Goal: Task Accomplishment & Management: Manage account settings

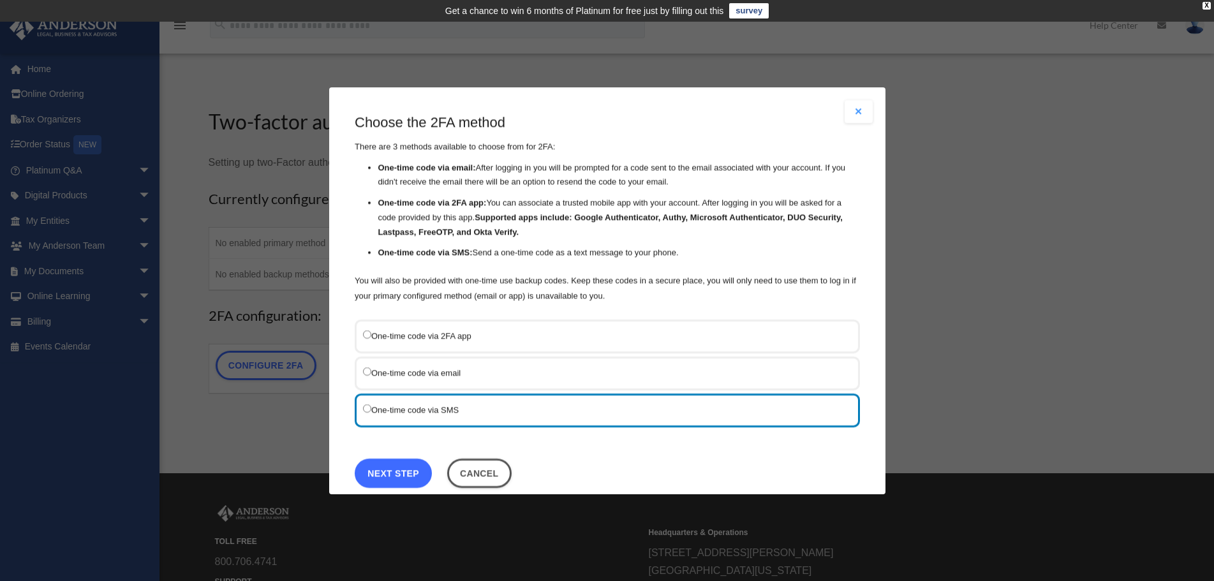
click at [403, 475] on link "Next Step" at bounding box center [393, 472] width 77 height 29
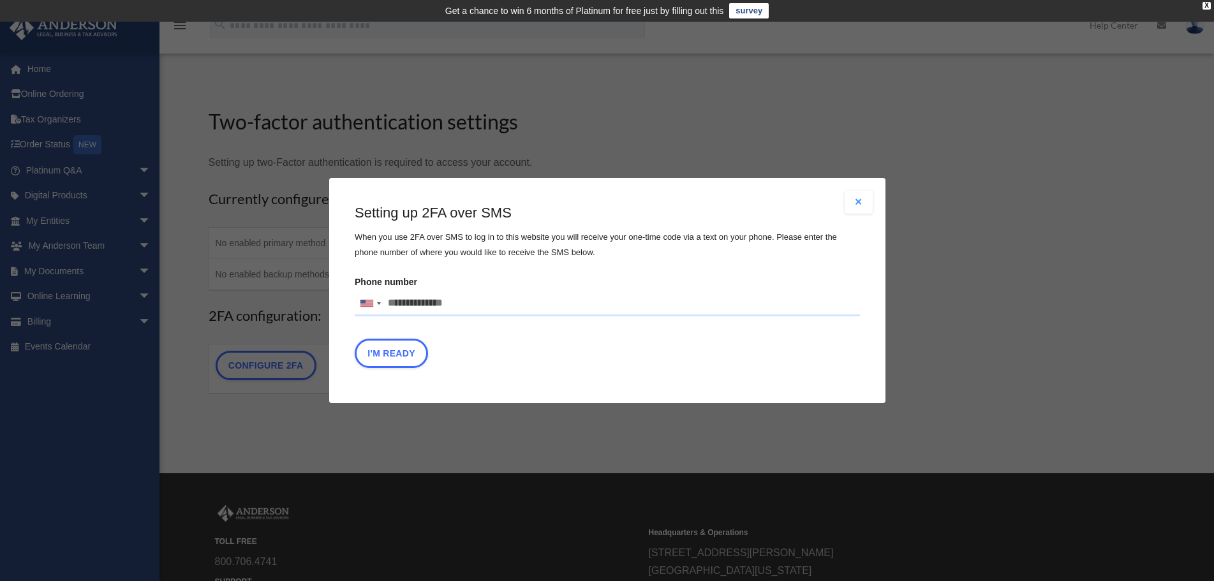
click at [407, 306] on input "Phone number United States +1 United Kingdom +44 Afghanistan (‫افغانستان‬‎) +93…" at bounding box center [607, 304] width 505 height 26
type input "**********"
click at [391, 359] on button "I'm Ready" at bounding box center [391, 353] width 73 height 29
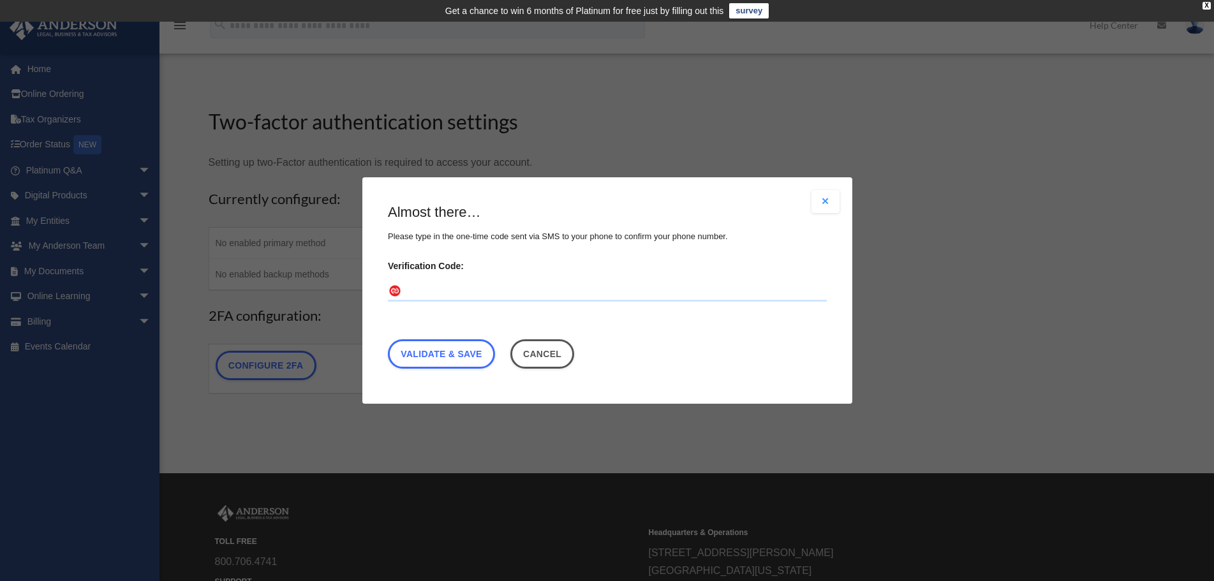
click at [476, 292] on input "Verification Code:" at bounding box center [607, 291] width 439 height 20
type input "******"
click at [449, 362] on link "Validate & Save" at bounding box center [441, 353] width 107 height 29
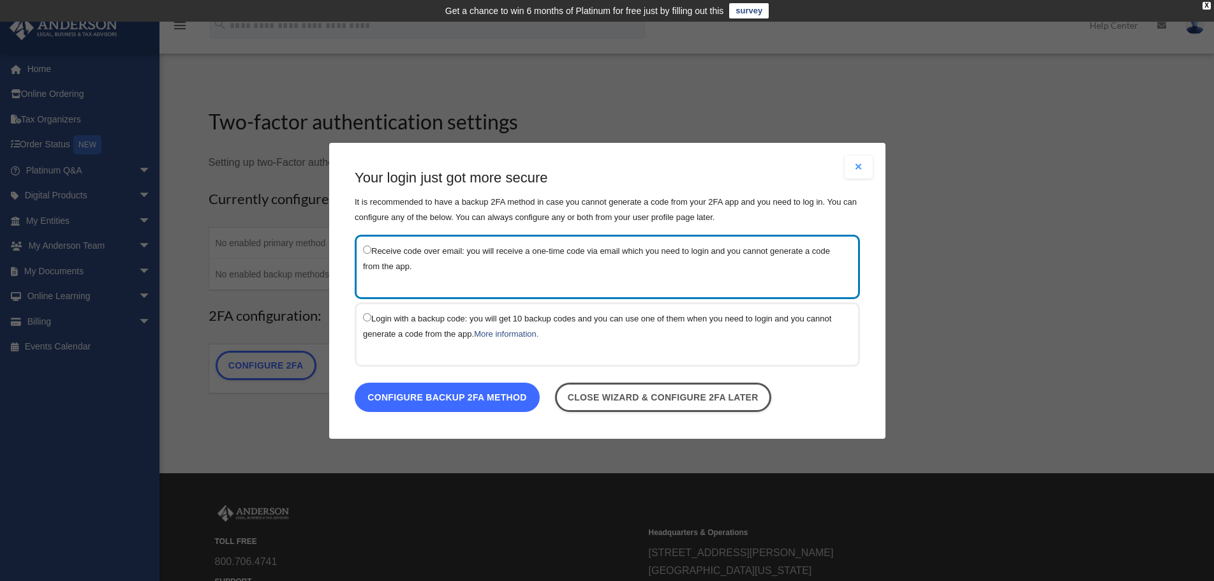
click at [485, 394] on link "Configure backup 2FA method" at bounding box center [447, 396] width 185 height 29
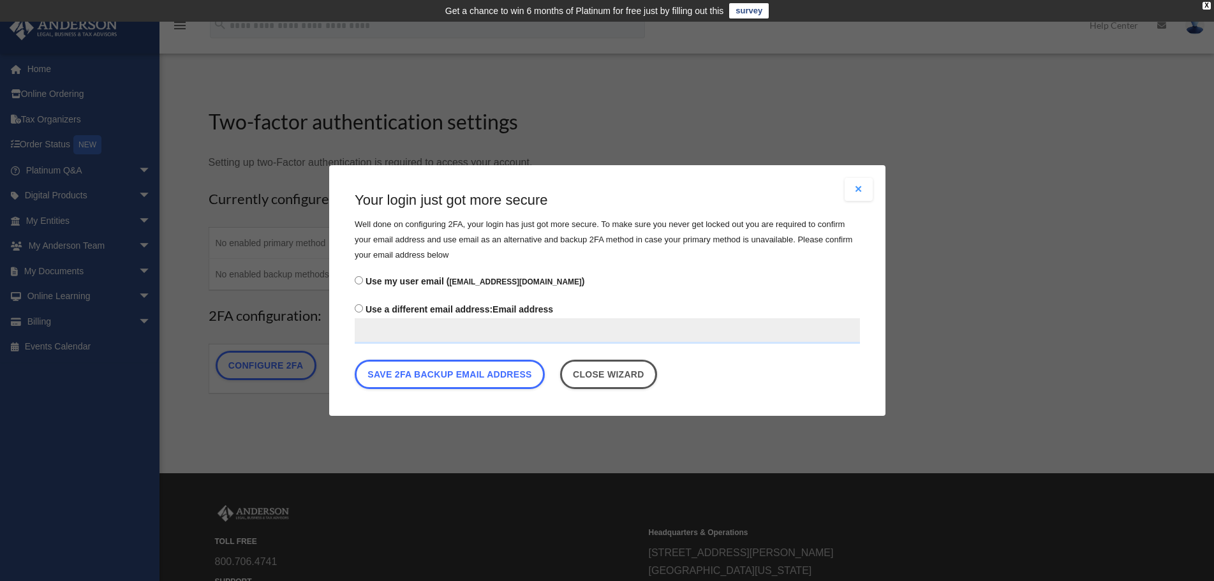
click at [383, 325] on input "Use a different email address: Email address" at bounding box center [607, 331] width 505 height 26
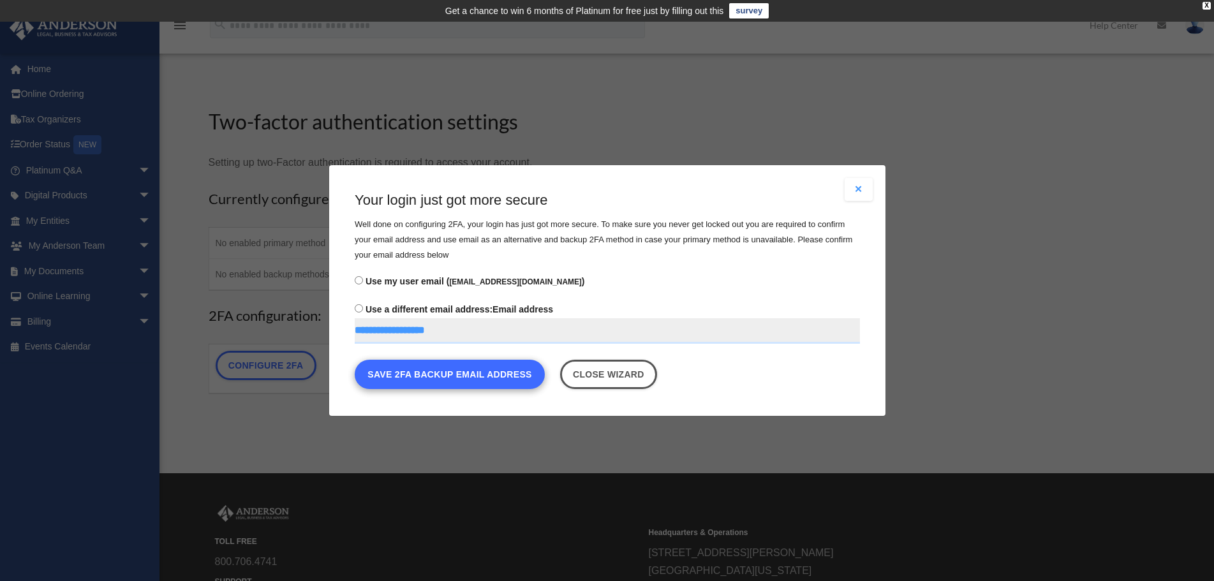
type input "**********"
click at [508, 373] on button "Save 2FA backup email address" at bounding box center [450, 374] width 190 height 29
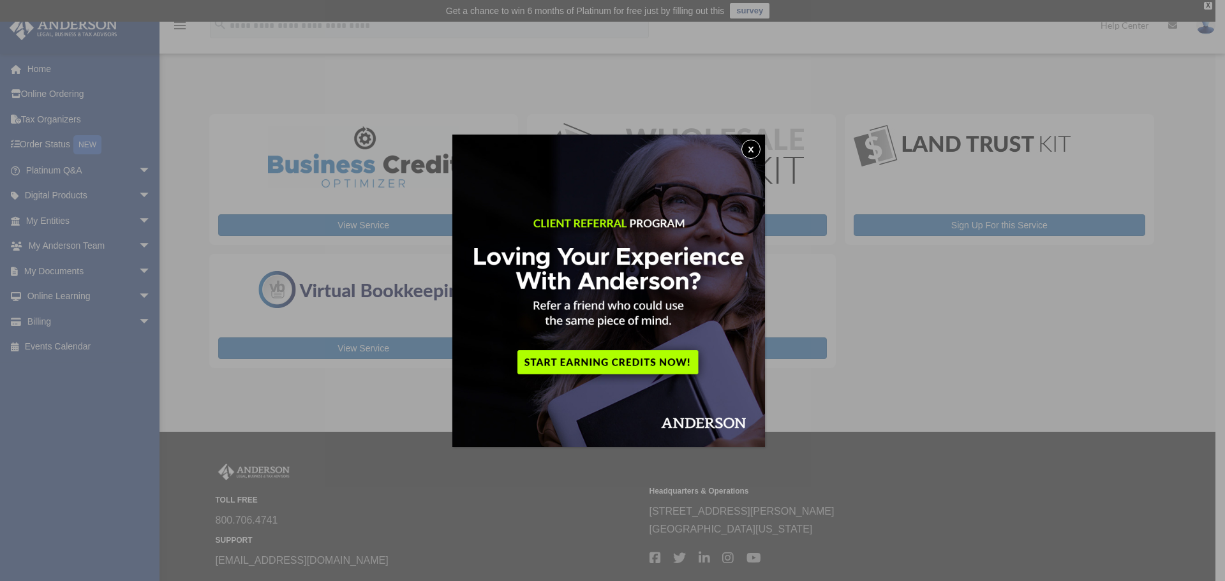
click at [755, 145] on button "x" at bounding box center [750, 149] width 19 height 19
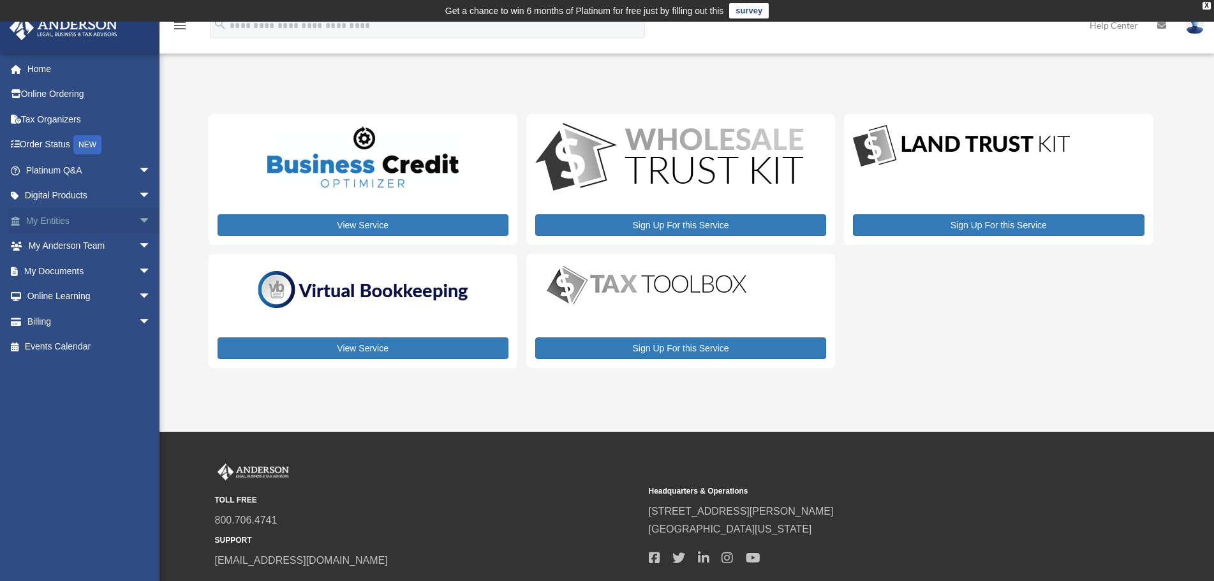
click at [138, 219] on span "arrow_drop_down" at bounding box center [151, 221] width 26 height 26
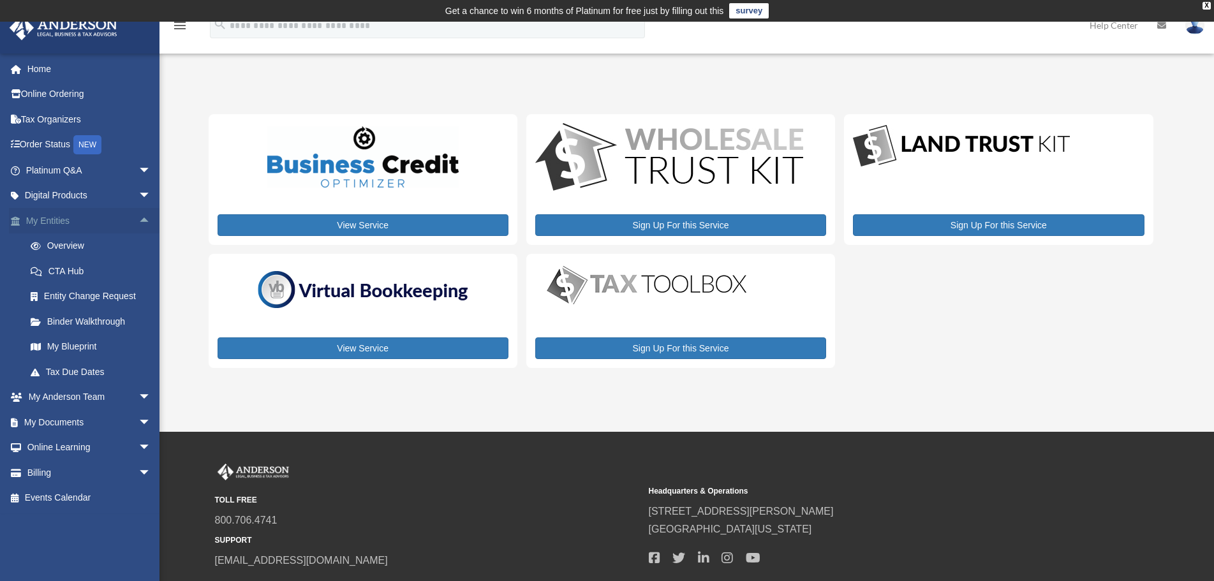
click at [138, 219] on span "arrow_drop_up" at bounding box center [151, 221] width 26 height 26
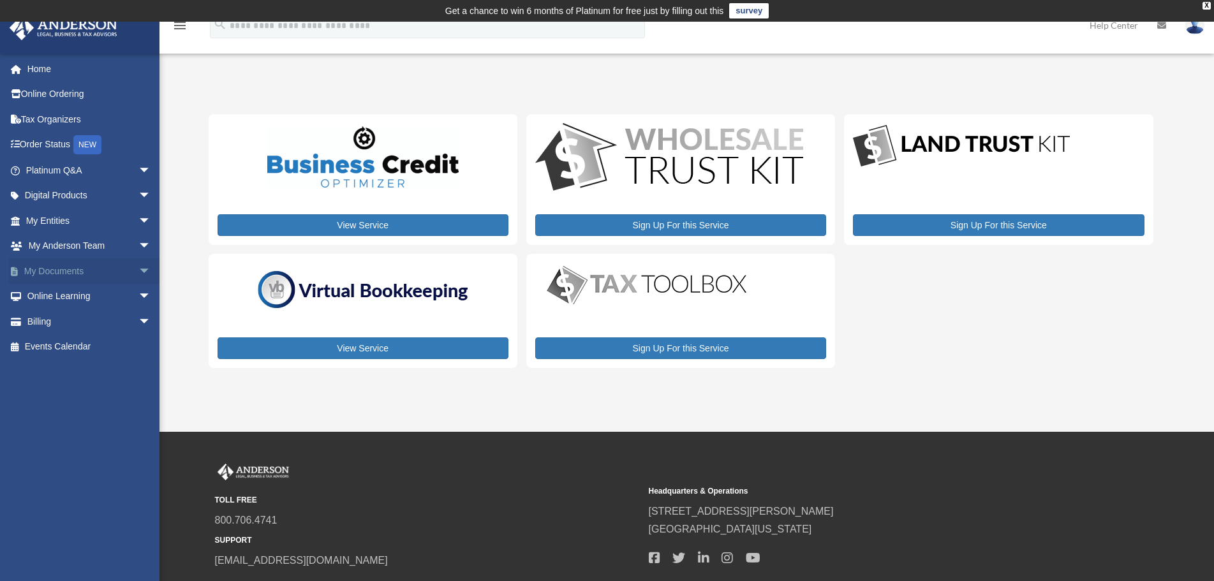
click at [138, 266] on span "arrow_drop_down" at bounding box center [151, 271] width 26 height 26
click at [138, 266] on span "arrow_drop_up" at bounding box center [151, 271] width 26 height 26
click at [138, 321] on span "arrow_drop_down" at bounding box center [151, 322] width 26 height 26
click at [138, 321] on span "arrow_drop_up" at bounding box center [151, 322] width 26 height 26
click at [1203, 6] on div "X" at bounding box center [1207, 6] width 8 height 8
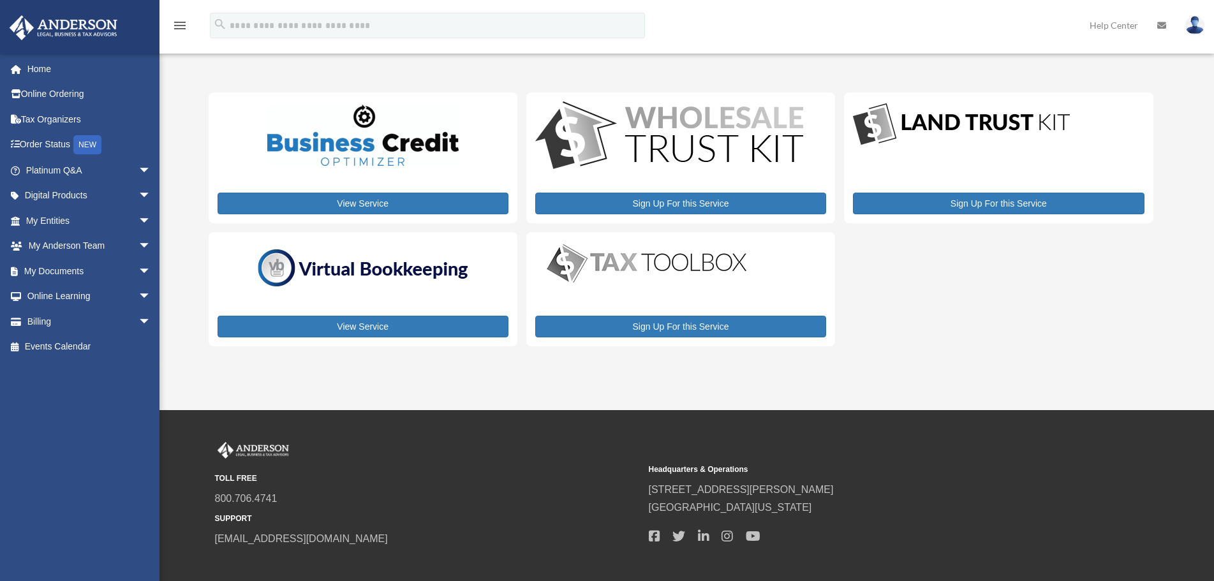
click at [1197, 28] on img at bounding box center [1194, 25] width 19 height 19
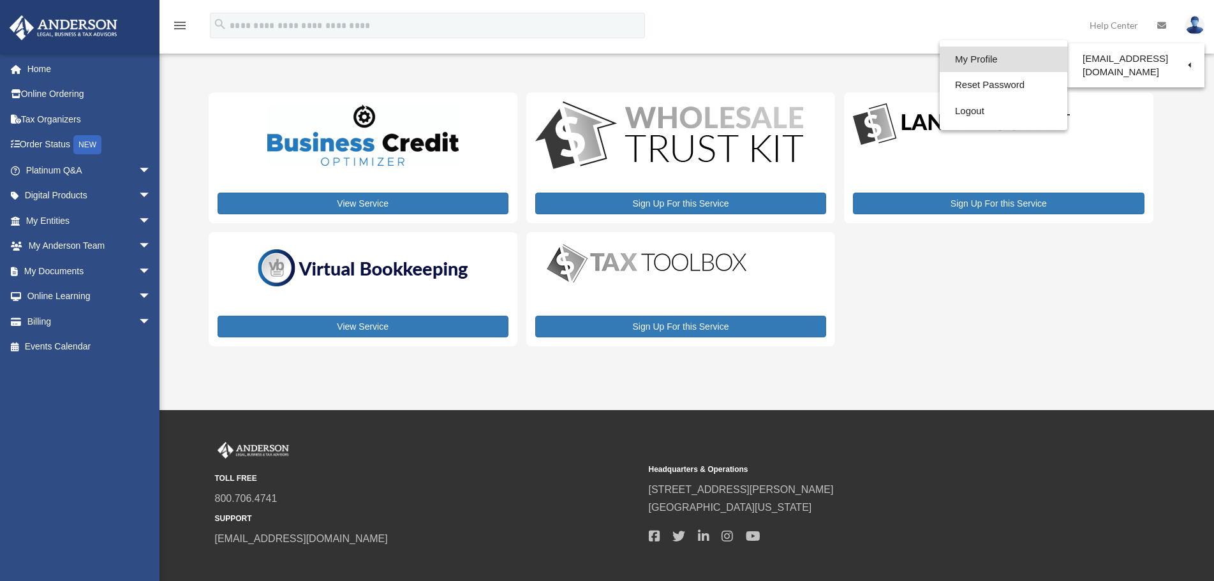
click at [940, 55] on link "My Profile" at bounding box center [1004, 60] width 128 height 26
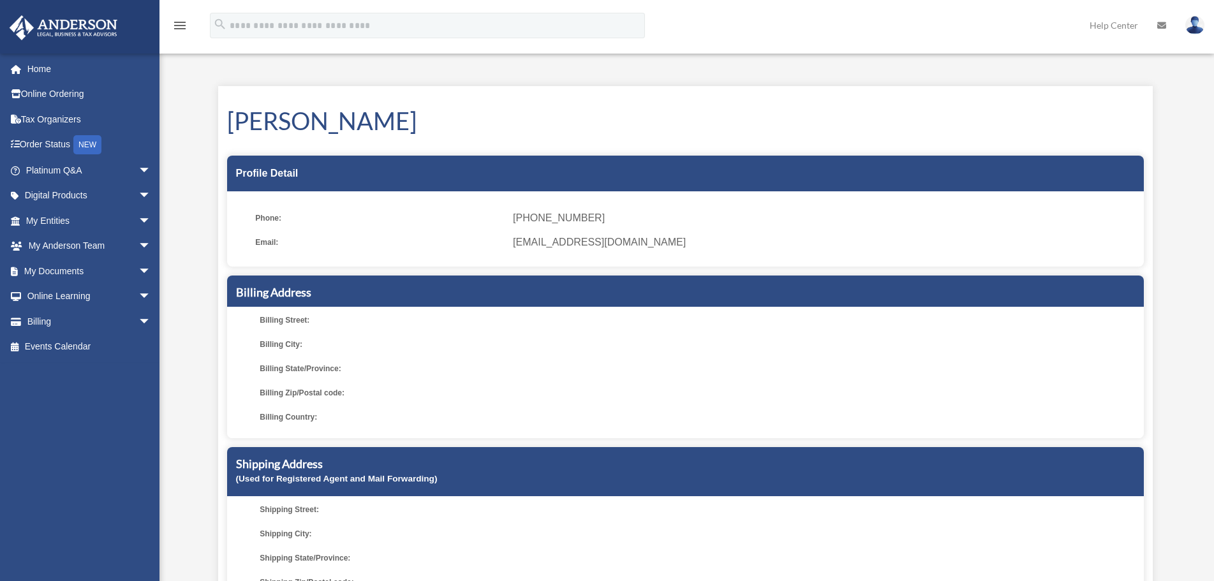
click at [179, 23] on icon "menu" at bounding box center [179, 25] width 15 height 15
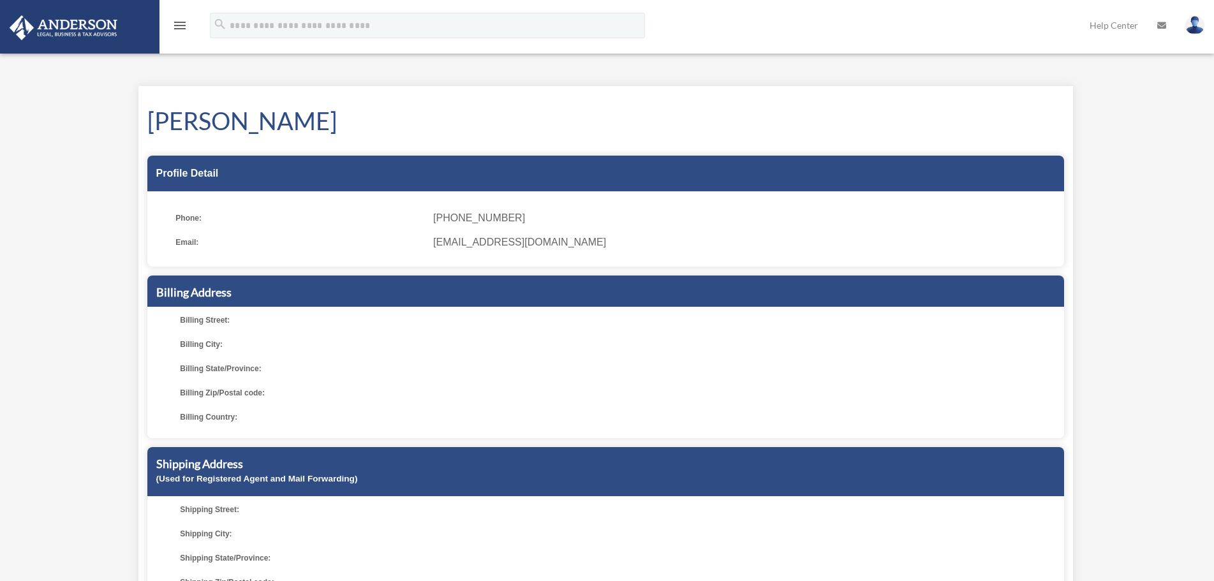
click at [179, 23] on icon "menu" at bounding box center [179, 25] width 15 height 15
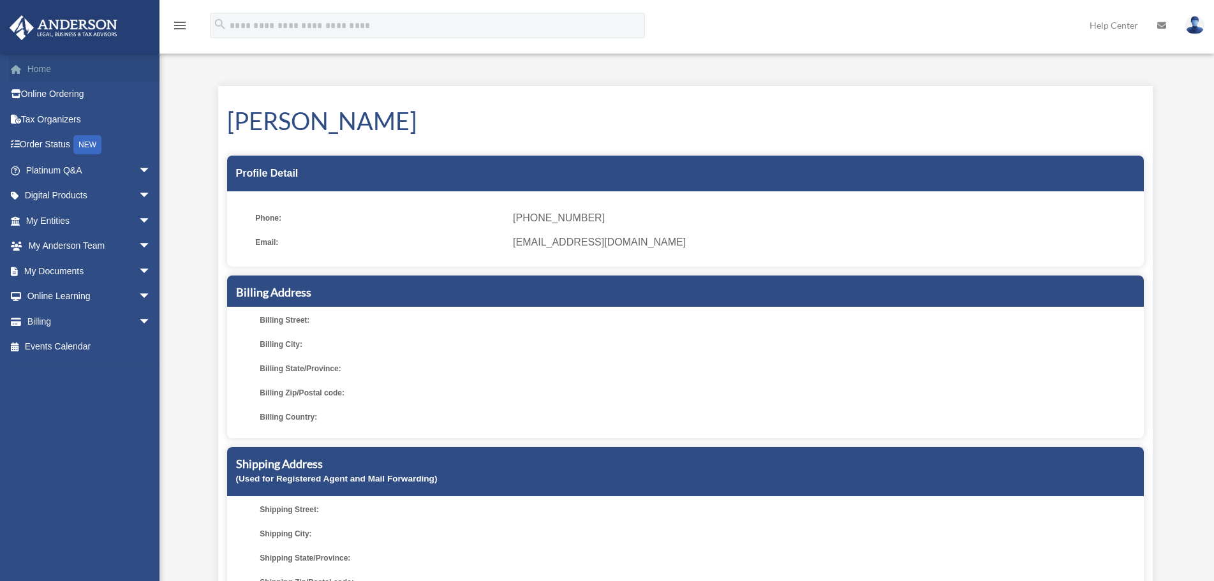
click at [50, 74] on link "Home" at bounding box center [89, 69] width 161 height 26
click at [36, 67] on link "Home" at bounding box center [89, 69] width 161 height 26
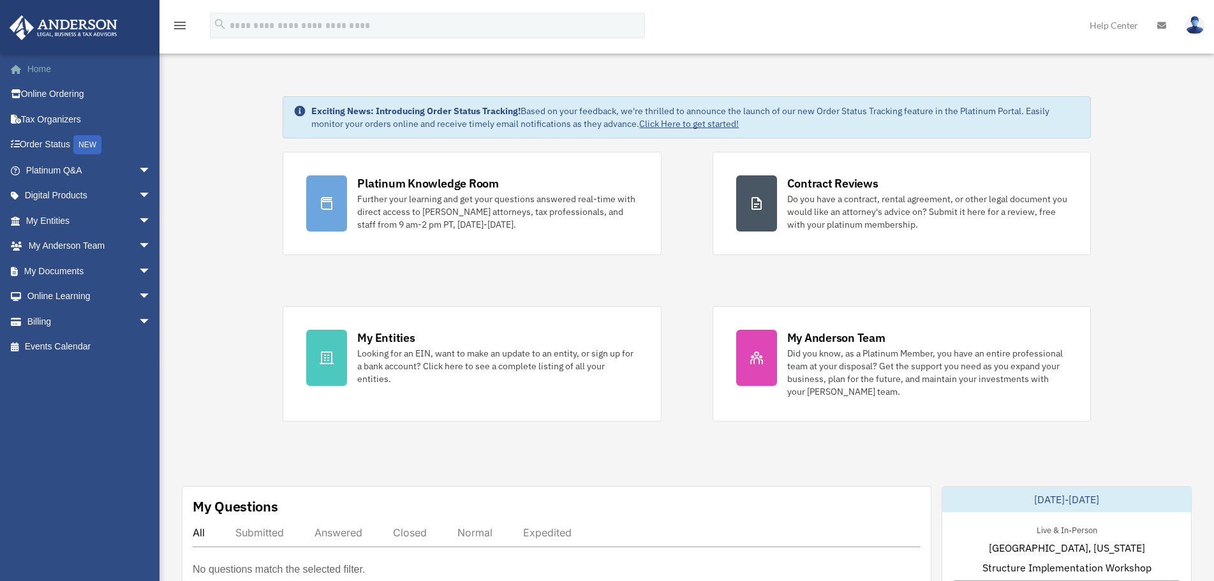
click at [39, 68] on link "Home" at bounding box center [89, 69] width 161 height 26
click at [38, 146] on link "Order Status NEW" at bounding box center [89, 145] width 161 height 26
click at [138, 252] on span "arrow_drop_down" at bounding box center [151, 247] width 26 height 26
click at [119, 263] on link "My Anderson Team" at bounding box center [94, 271] width 152 height 26
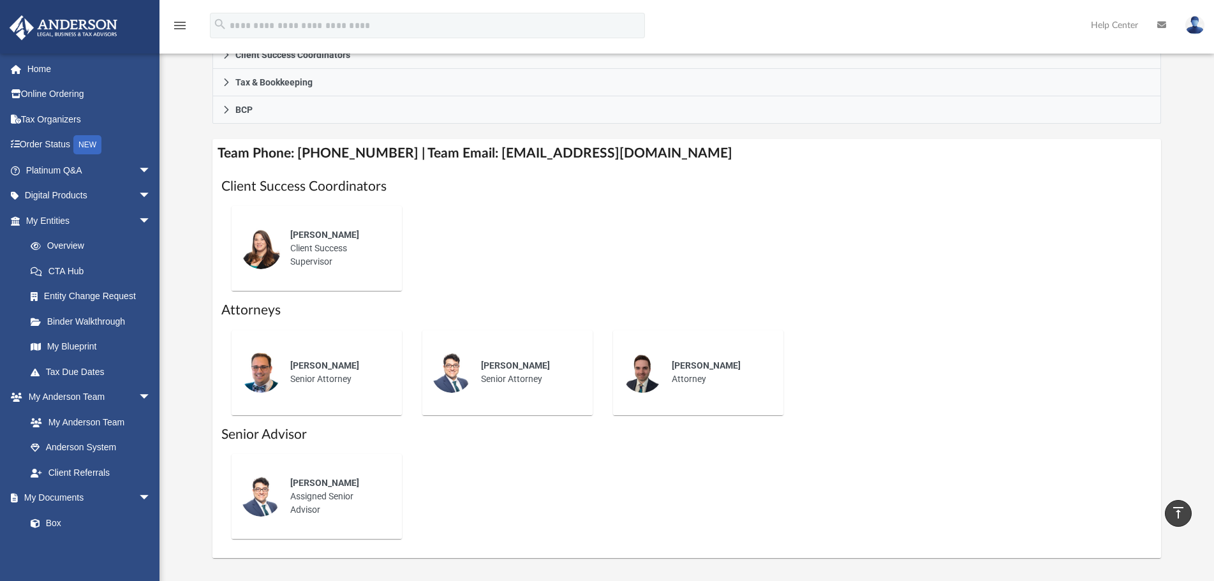
scroll to position [383, 0]
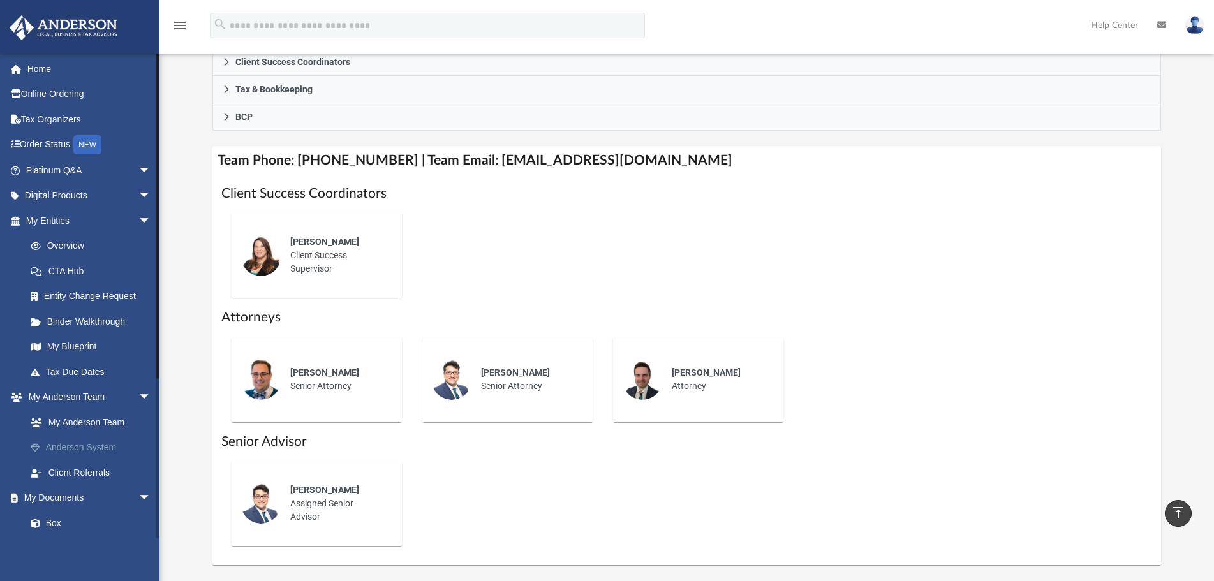
click at [82, 441] on link "Anderson System" at bounding box center [94, 448] width 152 height 26
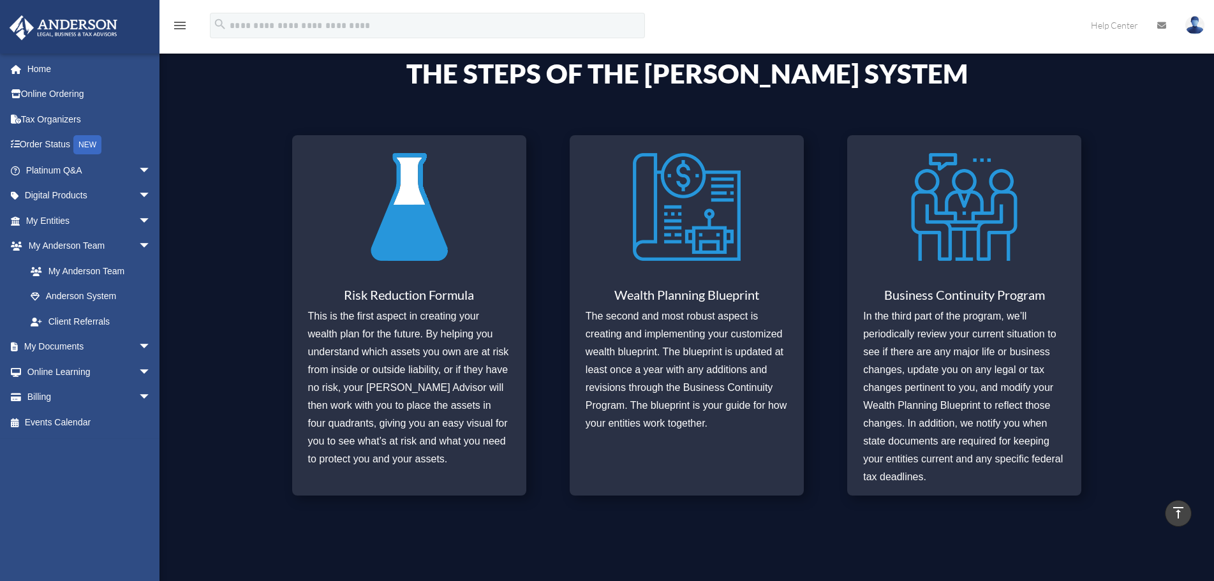
scroll to position [464, 0]
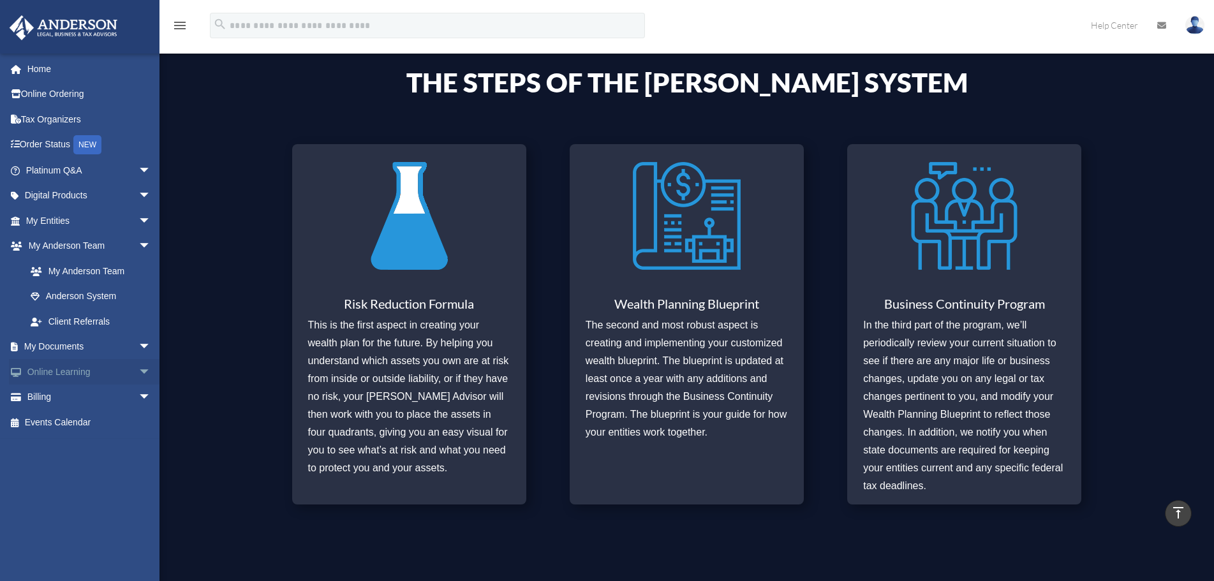
click at [138, 373] on span "arrow_drop_down" at bounding box center [151, 372] width 26 height 26
click at [60, 403] on link "Courses" at bounding box center [94, 398] width 152 height 26
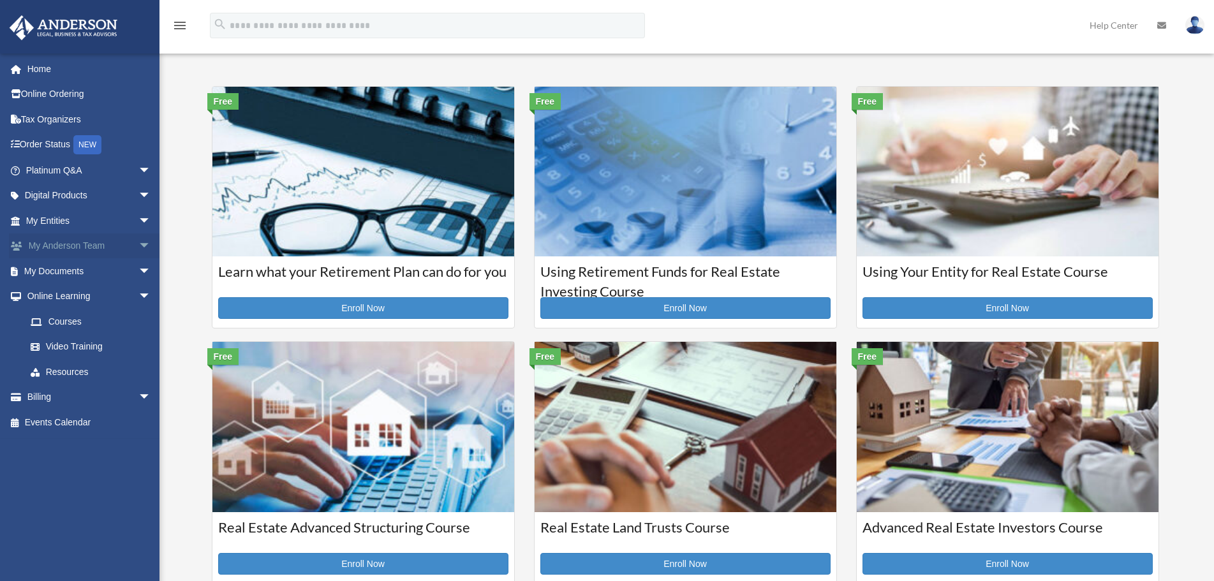
click at [101, 249] on link "My [PERSON_NAME] Team arrow_drop_down" at bounding box center [89, 247] width 161 height 26
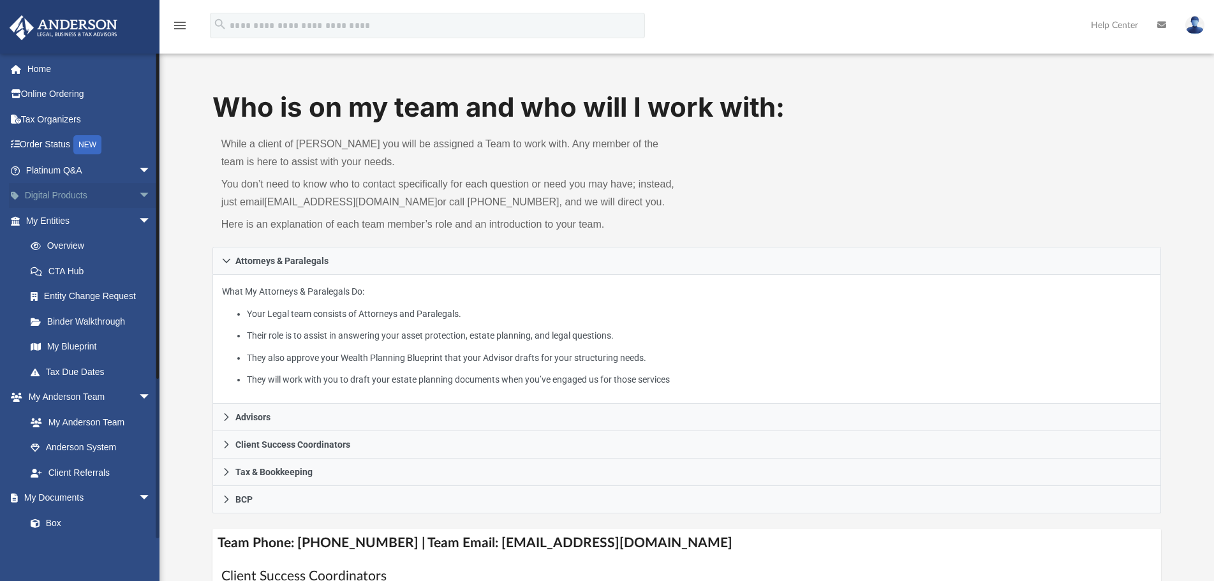
click at [82, 199] on link "Digital Products arrow_drop_down" at bounding box center [89, 196] width 161 height 26
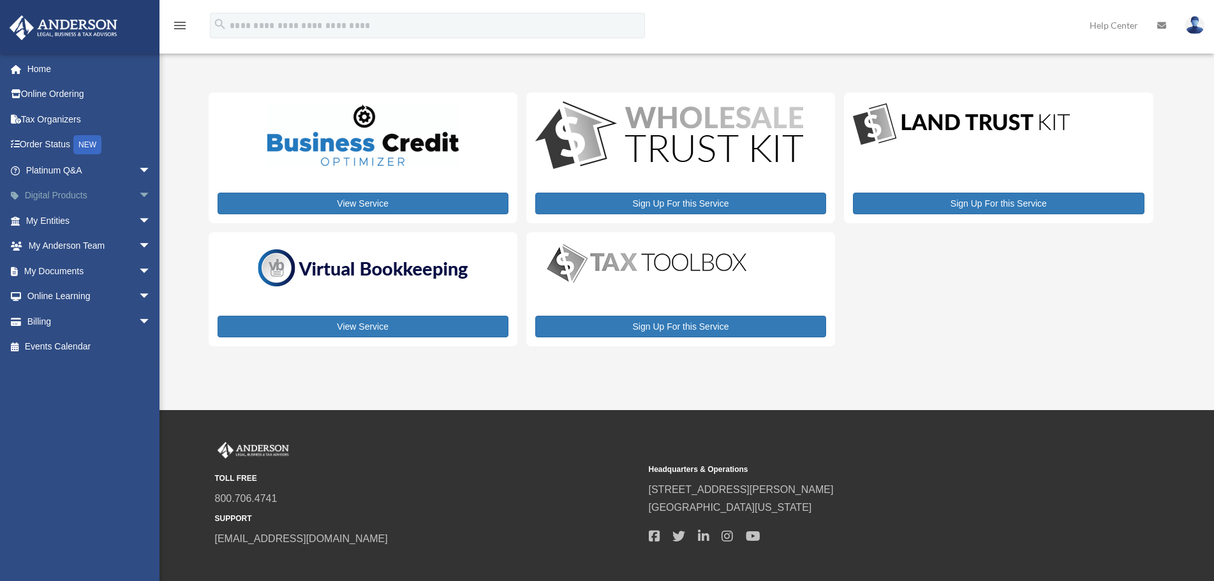
click at [138, 193] on span "arrow_drop_down" at bounding box center [151, 196] width 26 height 26
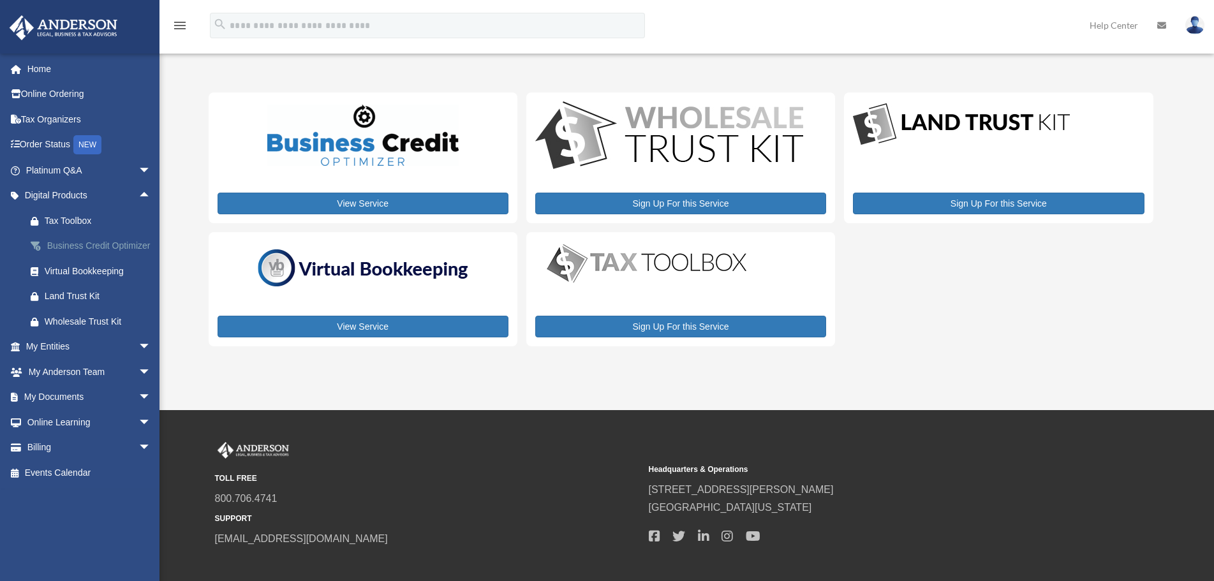
click at [81, 248] on div "Business Credit Optimizer" at bounding box center [100, 246] width 110 height 16
